Goal: Communication & Community: Participate in discussion

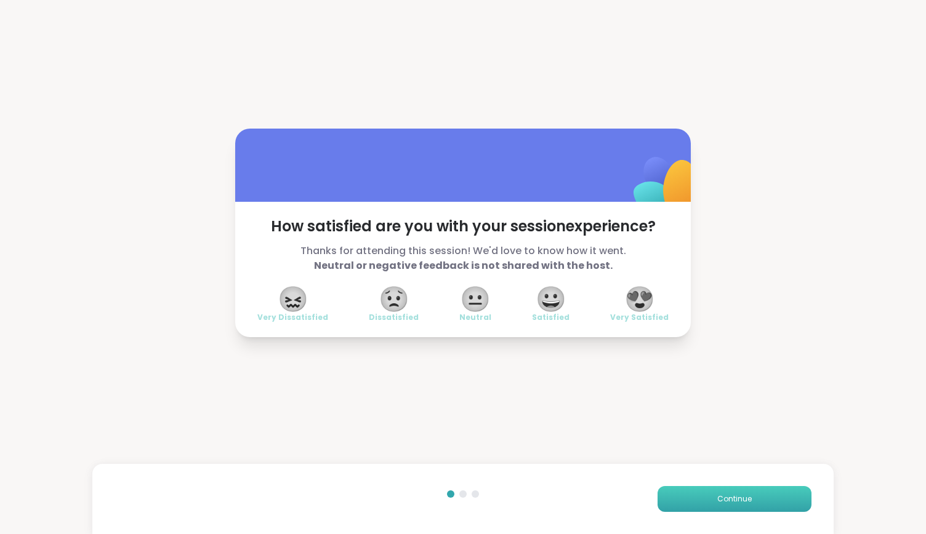
click at [726, 501] on span "Continue" at bounding box center [734, 499] width 34 height 11
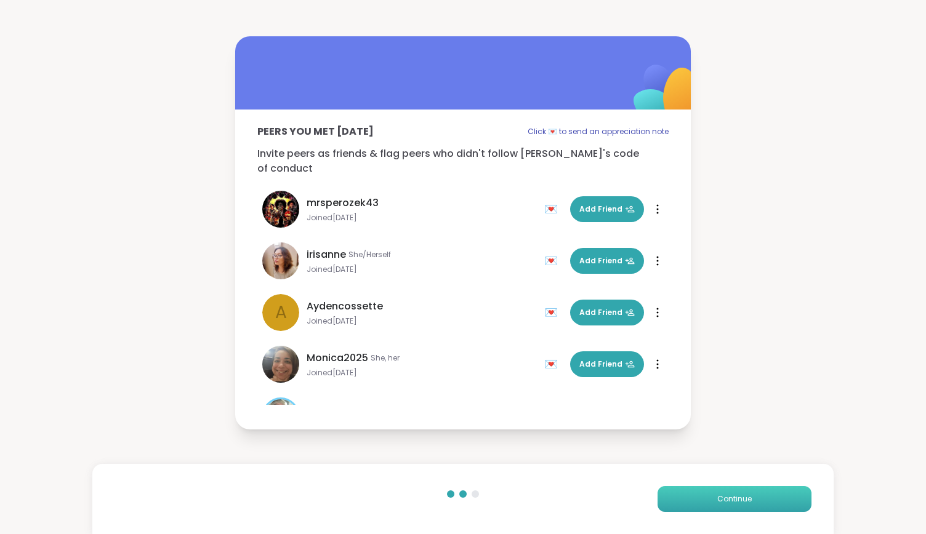
click at [726, 501] on span "Continue" at bounding box center [734, 499] width 34 height 11
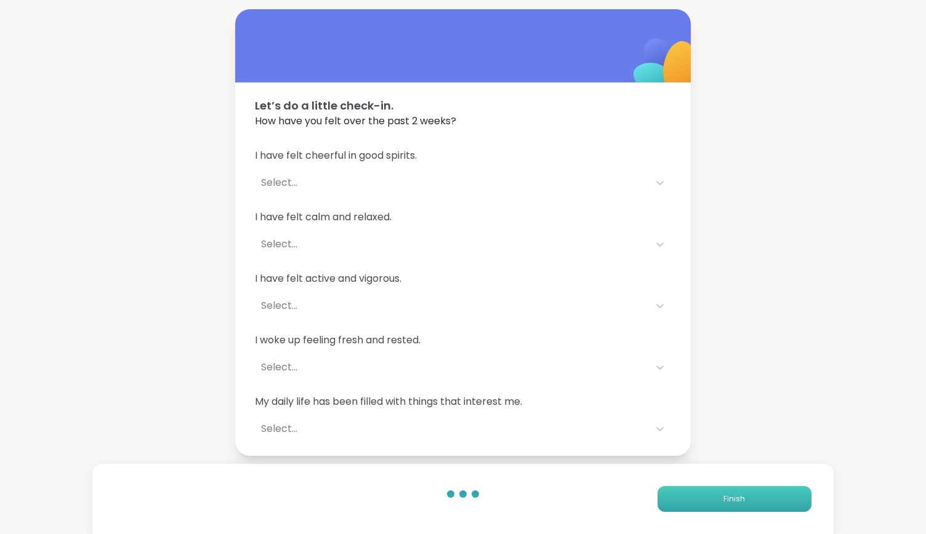
click at [726, 501] on span "Finish" at bounding box center [734, 499] width 22 height 11
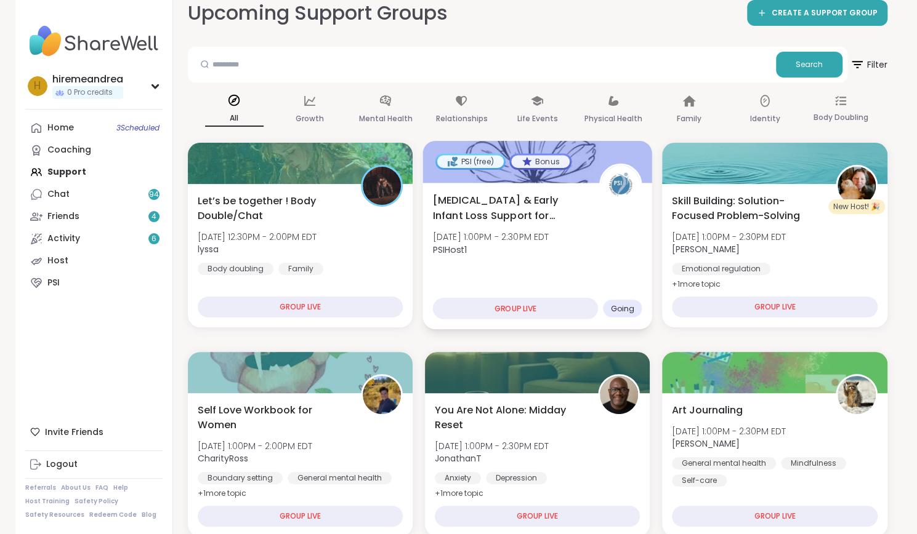
scroll to position [18, 0]
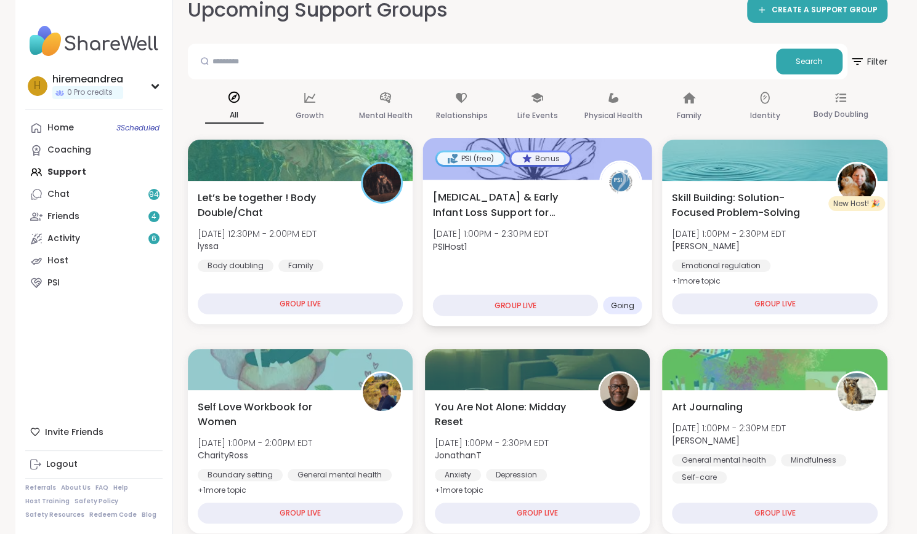
click at [545, 279] on div "Stillbirth & Early Infant Loss Support for Parents Fri, Oct 10 | 1:00PM - 2:30P…" at bounding box center [537, 253] width 230 height 146
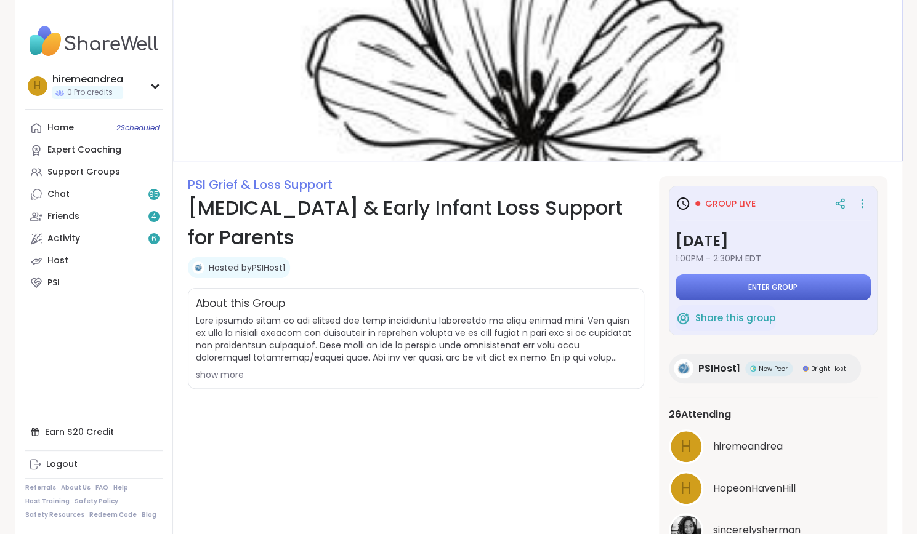
click at [749, 287] on span "Enter group" at bounding box center [772, 288] width 49 height 10
click at [71, 177] on div "Support Groups" at bounding box center [83, 172] width 73 height 12
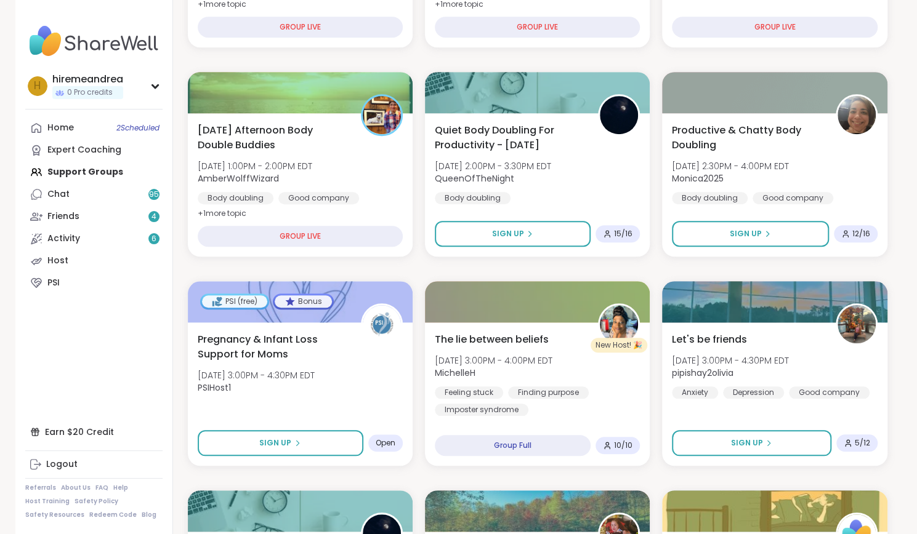
scroll to position [506, 0]
